Goal: Information Seeking & Learning: Understand process/instructions

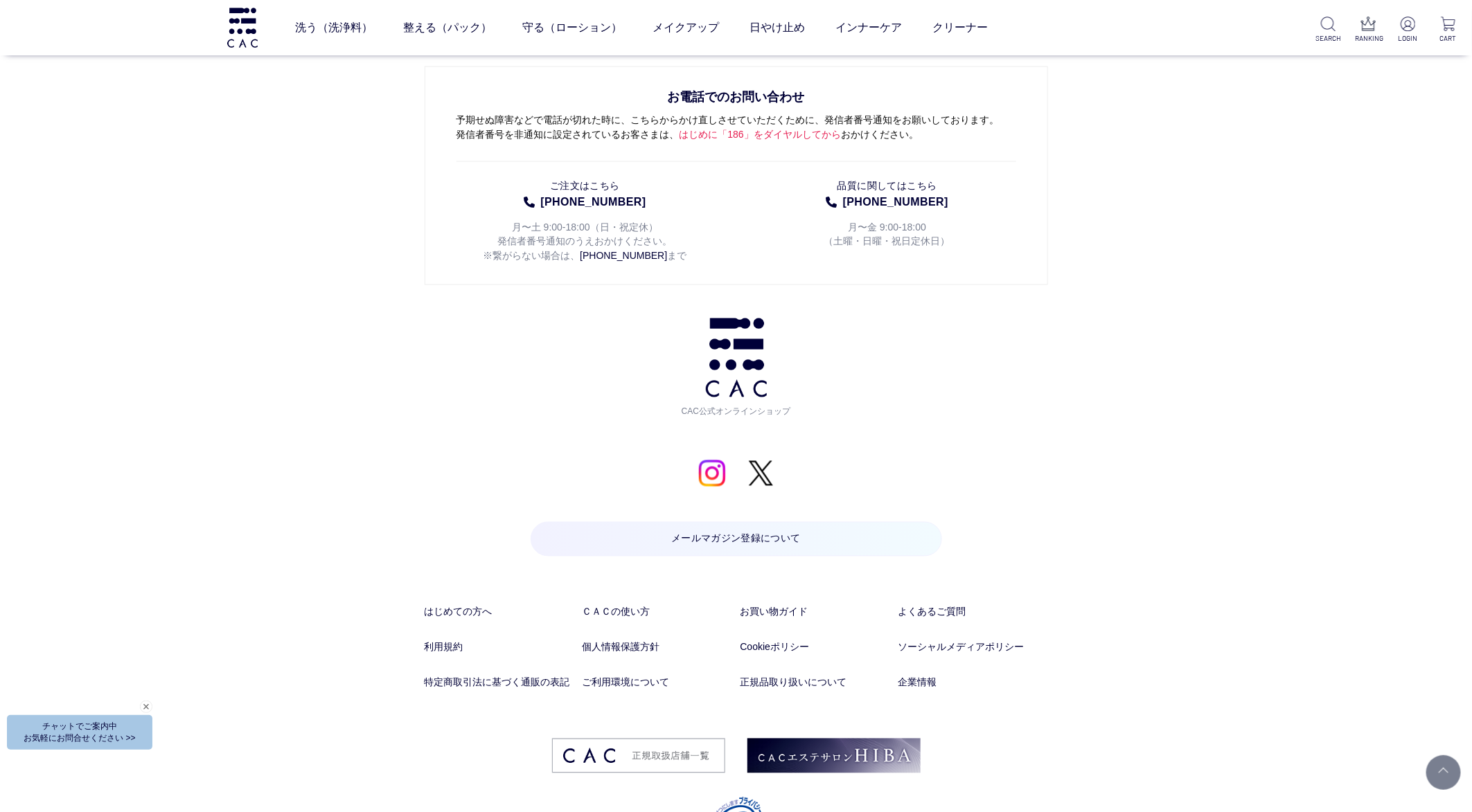
scroll to position [7190, 0]
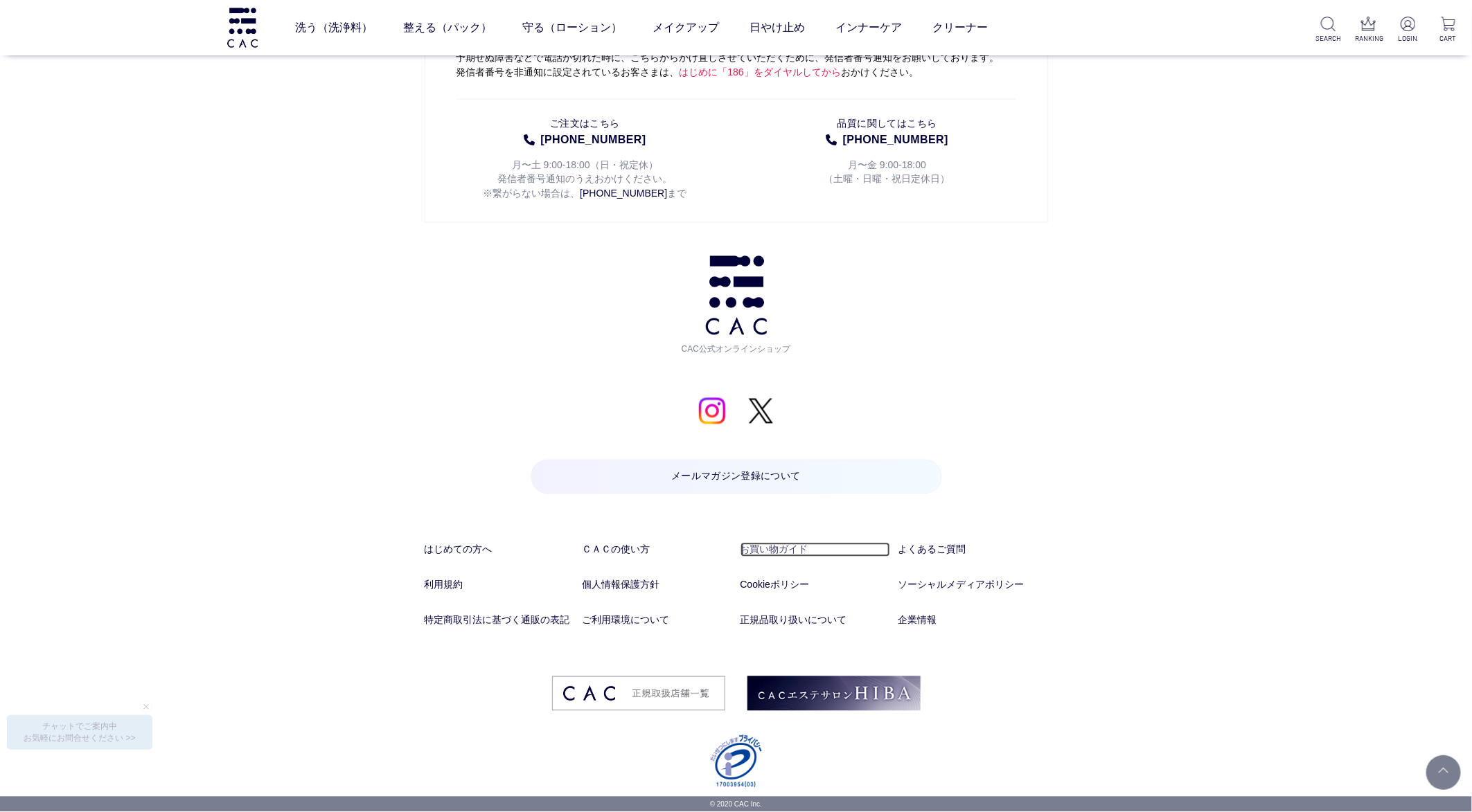
click at [764, 543] on link "お買い物ガイド" at bounding box center [815, 550] width 149 height 15
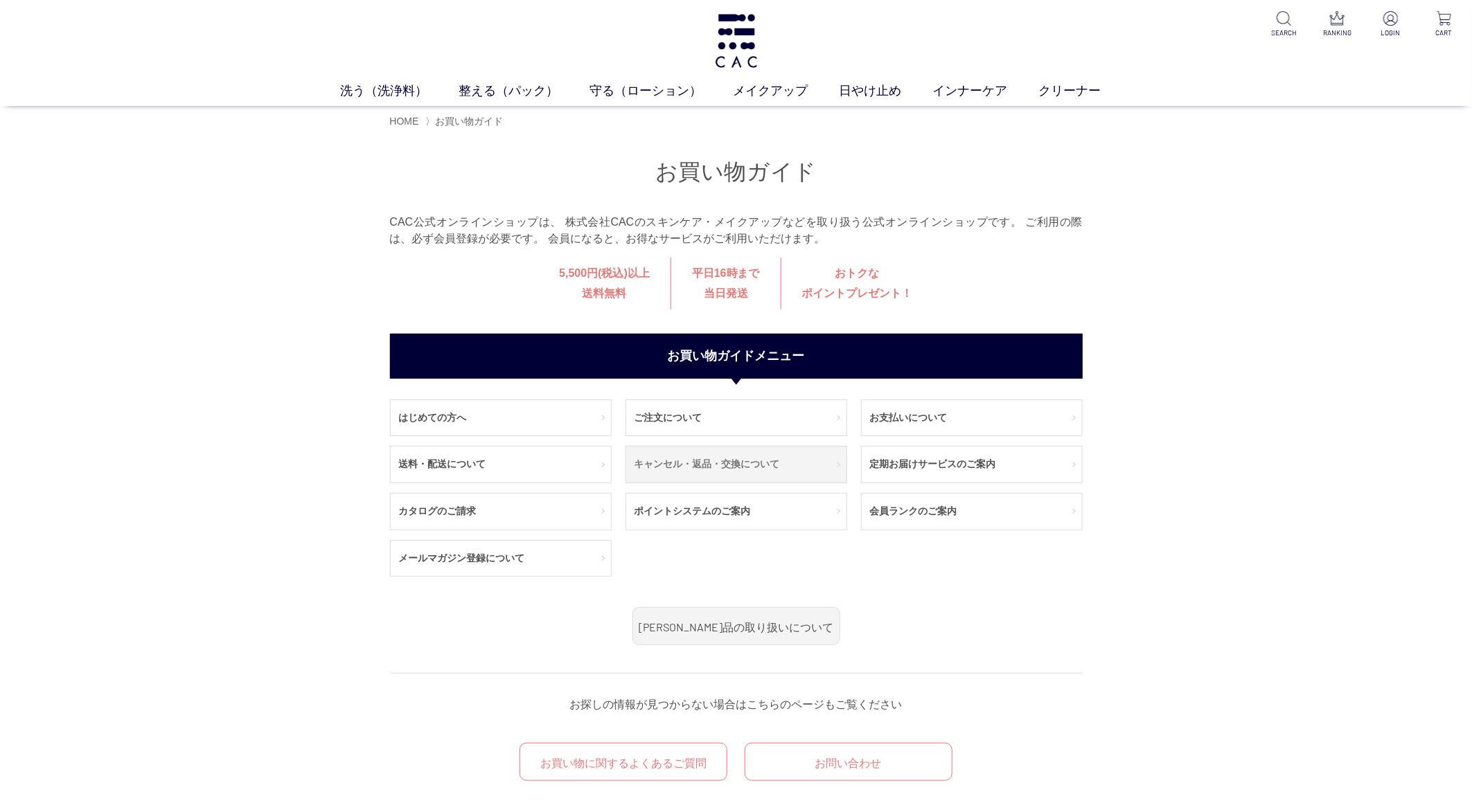
click at [683, 466] on link "キャンセル・返品・交換について" at bounding box center [736, 464] width 220 height 36
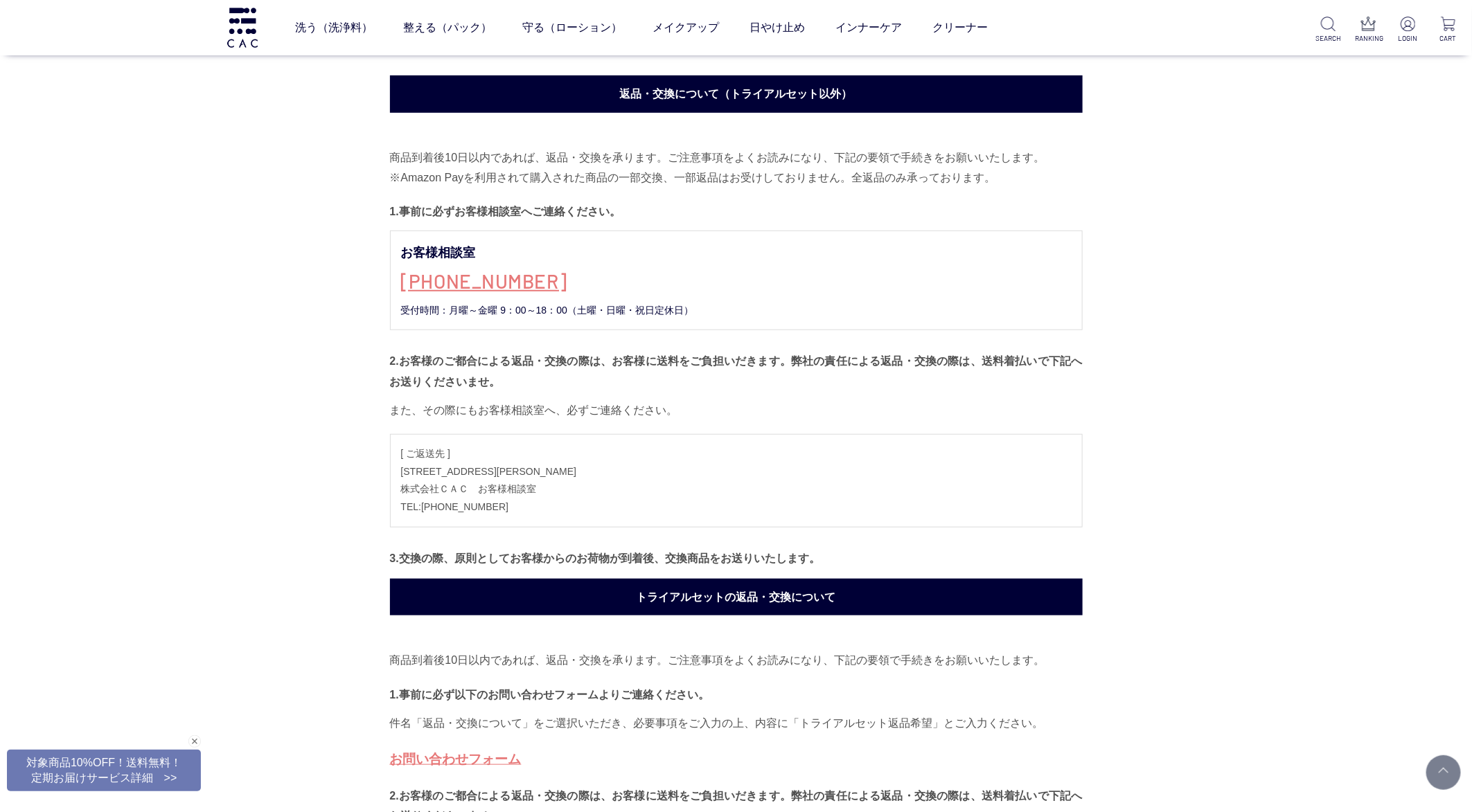
scroll to position [519, 0]
